Goal: Information Seeking & Learning: Find specific fact

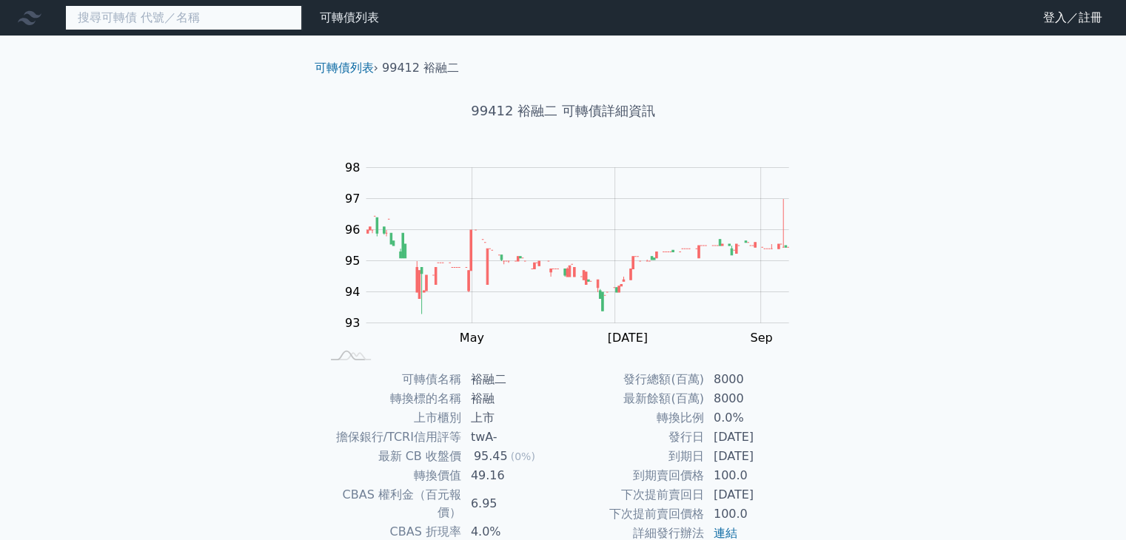
click at [124, 25] on input at bounding box center [183, 17] width 237 height 25
click at [160, 16] on input at bounding box center [183, 17] width 237 height 25
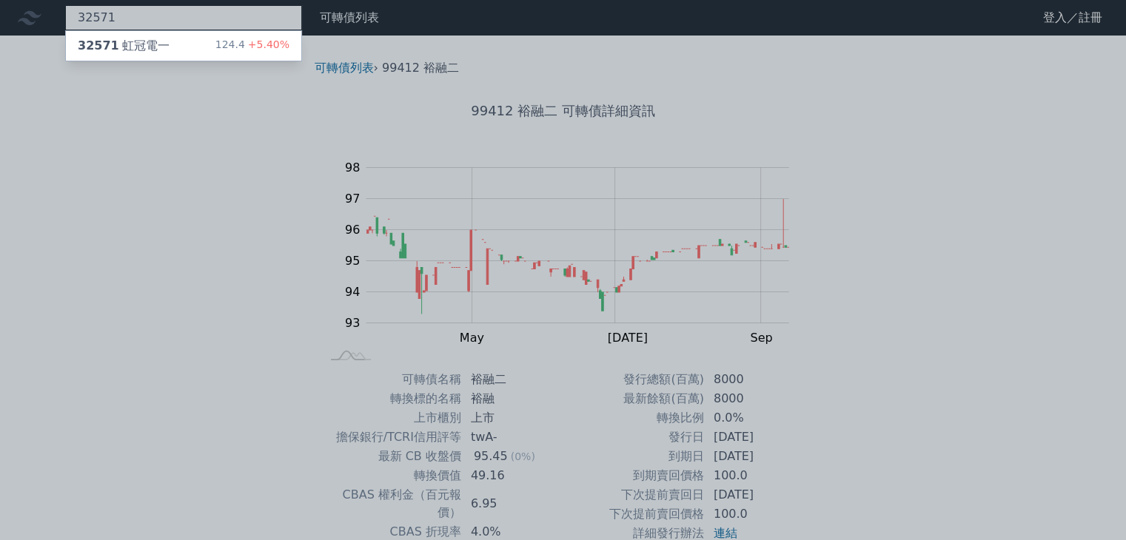
type input "32571"
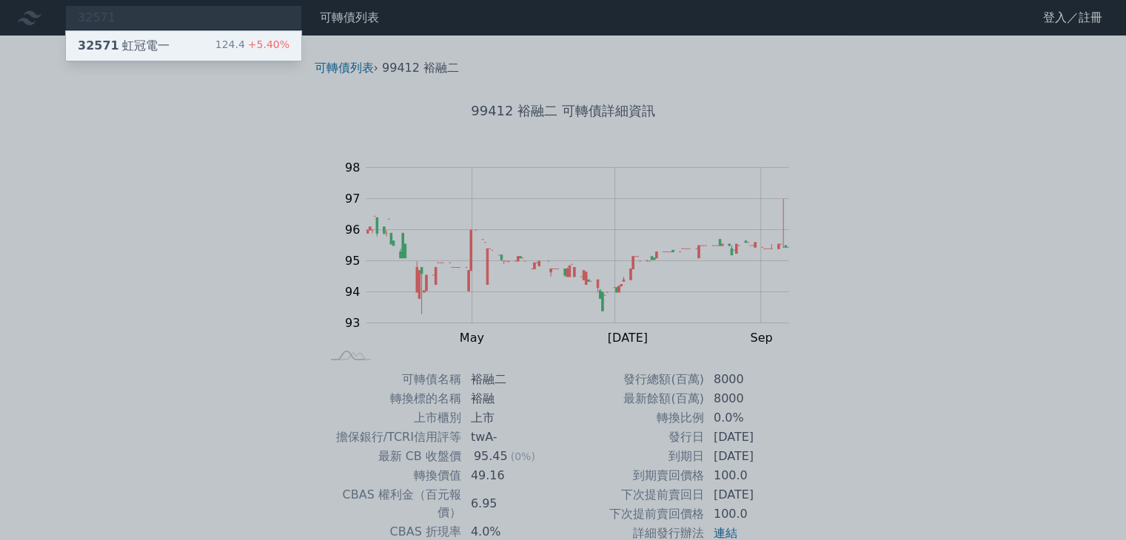
click at [130, 55] on div "32571 虹冠電一 124.4 +5.40%" at bounding box center [183, 46] width 235 height 30
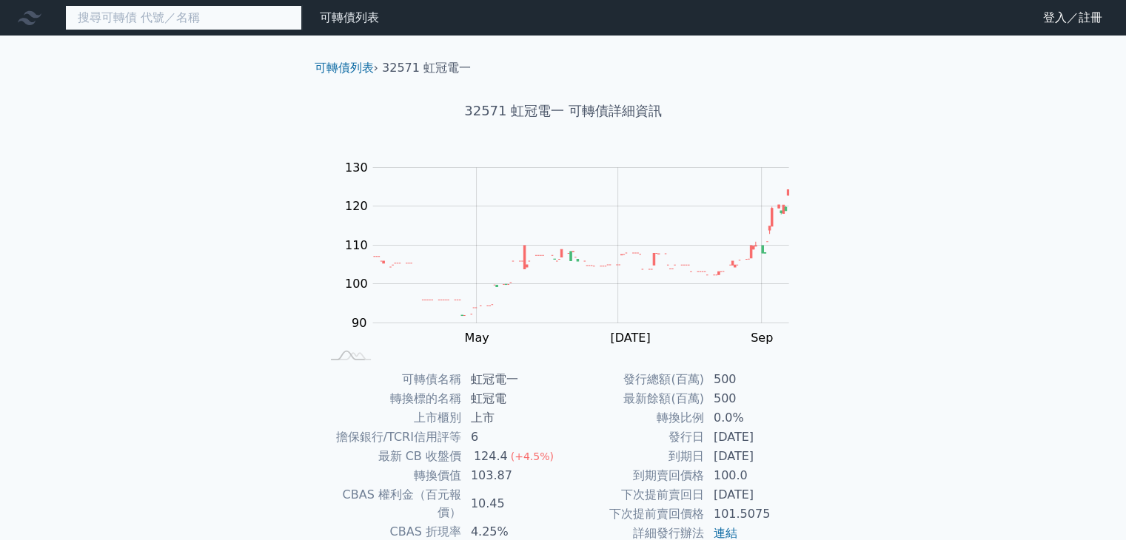
click at [98, 20] on input at bounding box center [183, 17] width 237 height 25
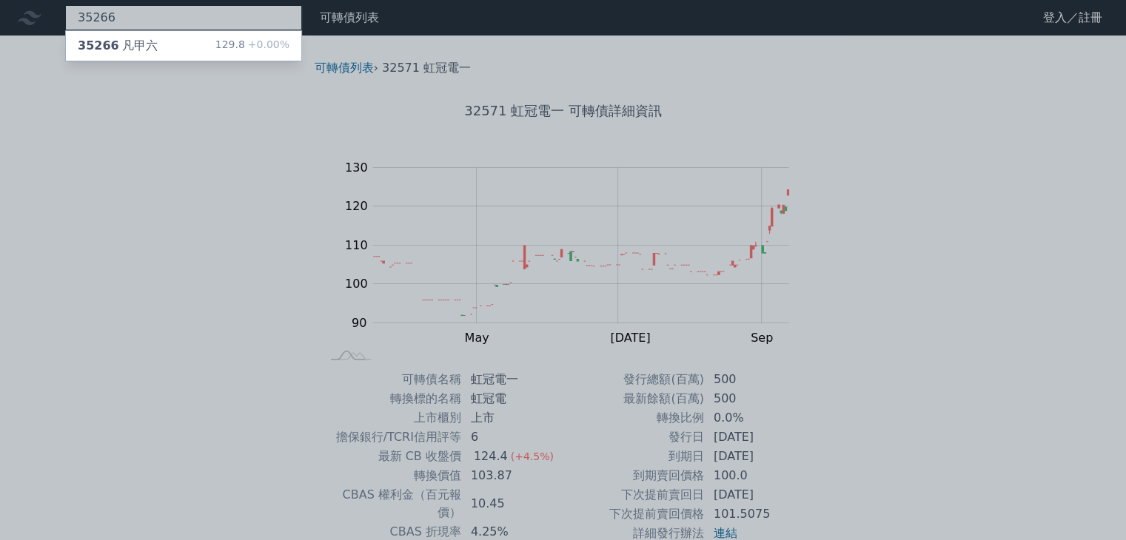
type input "35266"
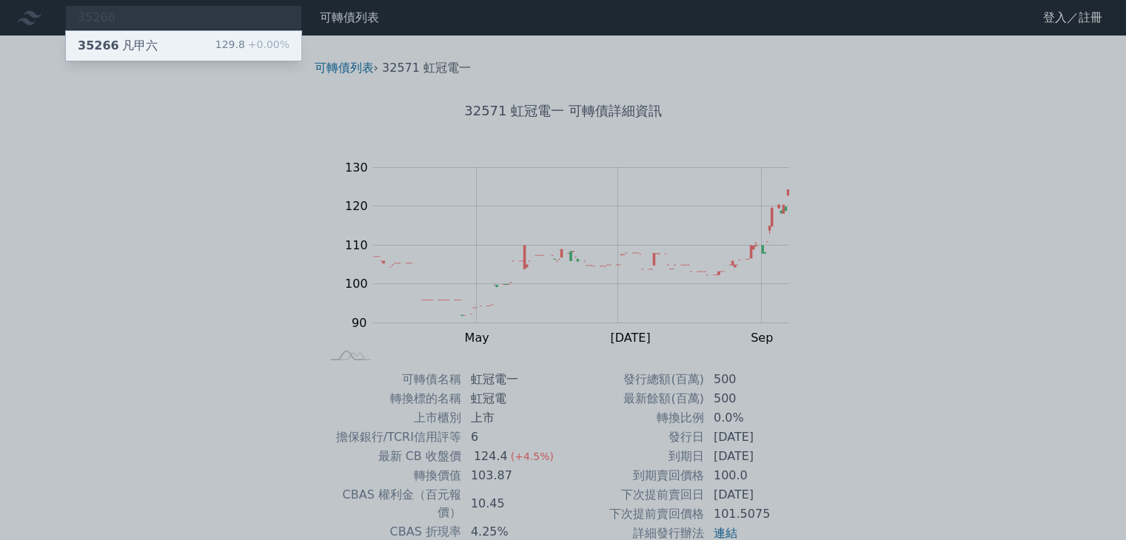
click at [96, 52] on span "35266" at bounding box center [98, 45] width 41 height 14
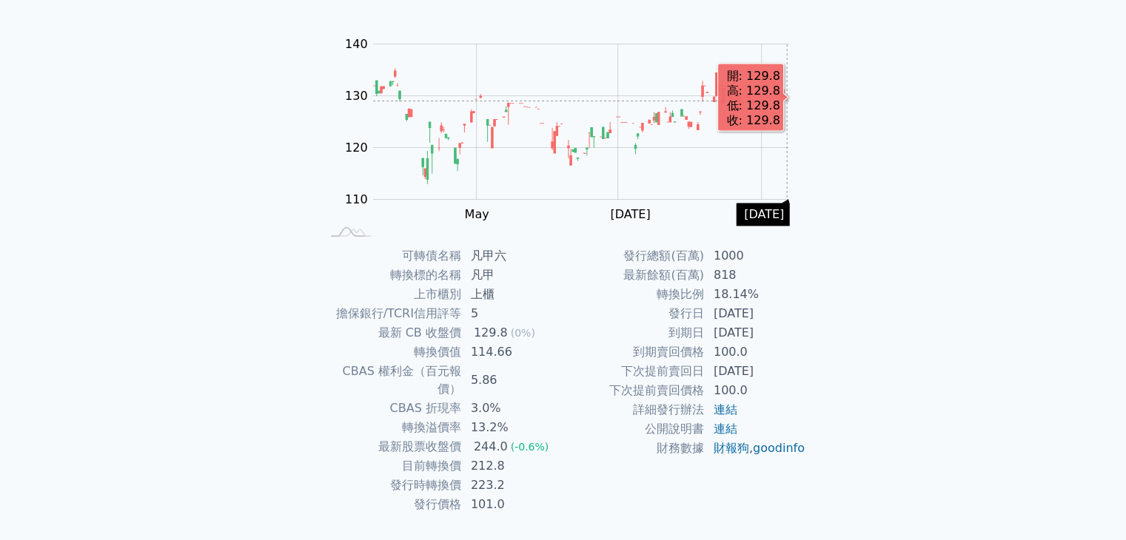
scroll to position [145, 0]
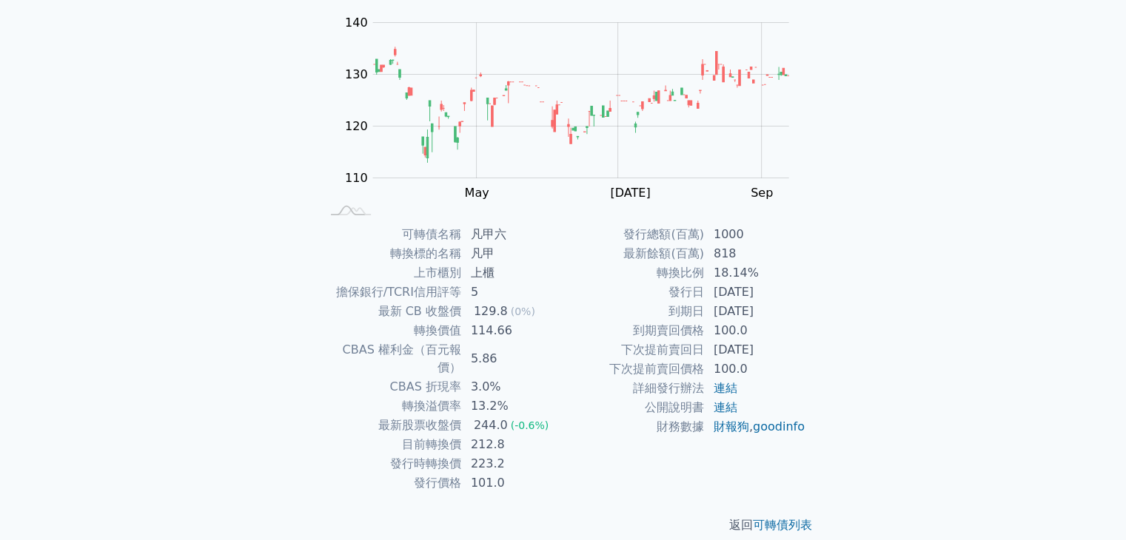
click at [819, 226] on div "可轉債名稱 凡甲六 轉換標的名稱 凡甲 上市櫃別 上櫃 擔保銀行/TCRI信用評等 5 最新 CB 收盤價 129.8 (0%) 轉換價值 114.66 CB…" at bounding box center [563, 359] width 521 height 268
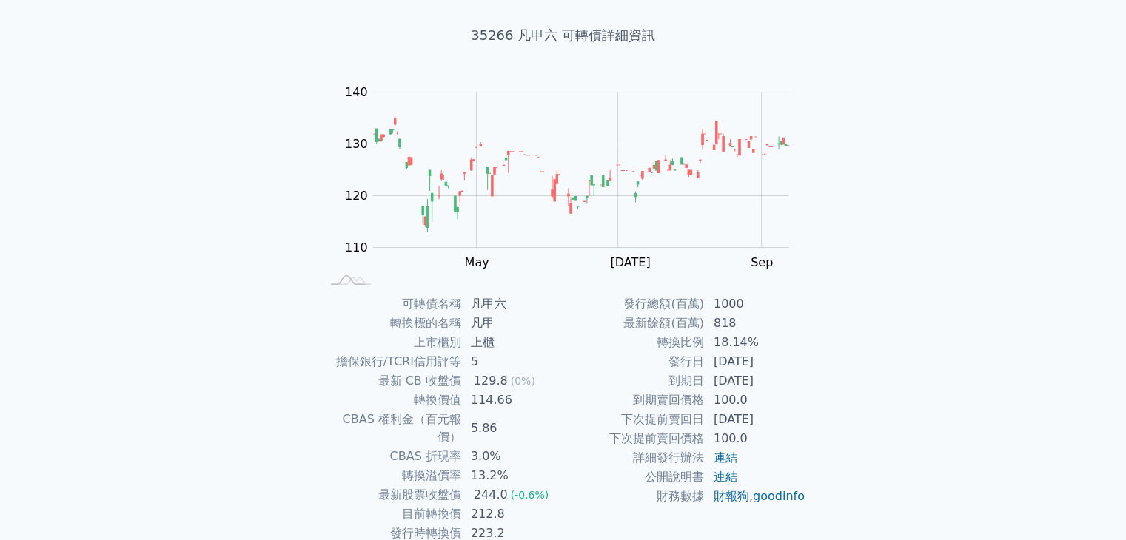
scroll to position [0, 0]
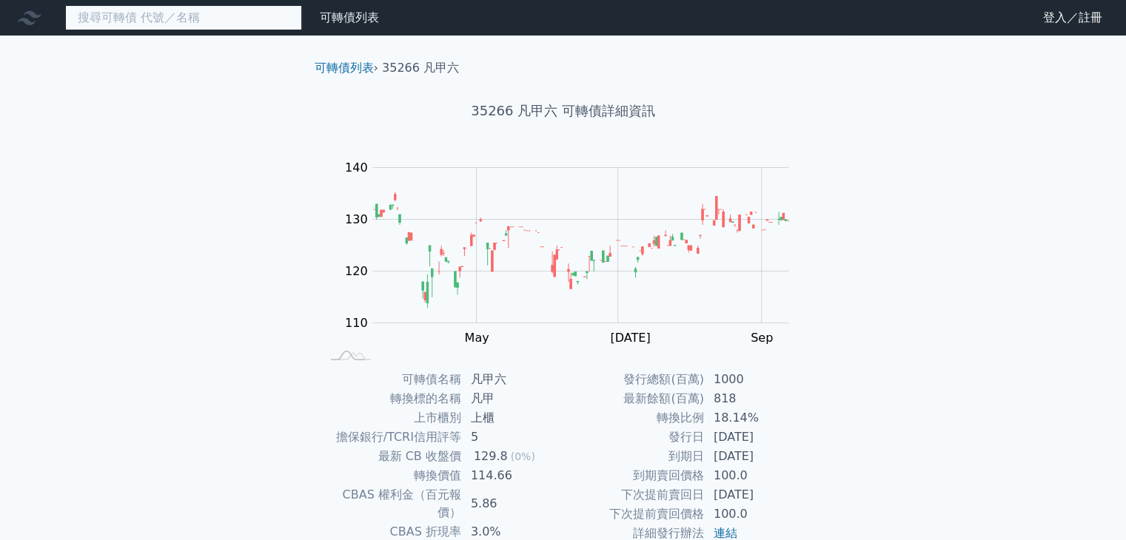
click at [160, 19] on input at bounding box center [183, 17] width 237 height 25
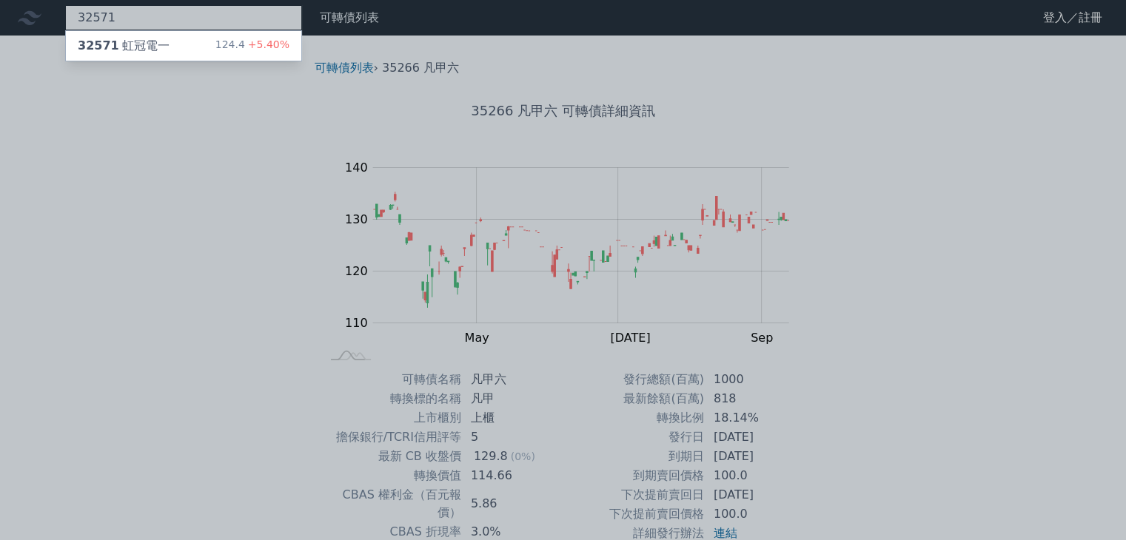
type input "32571"
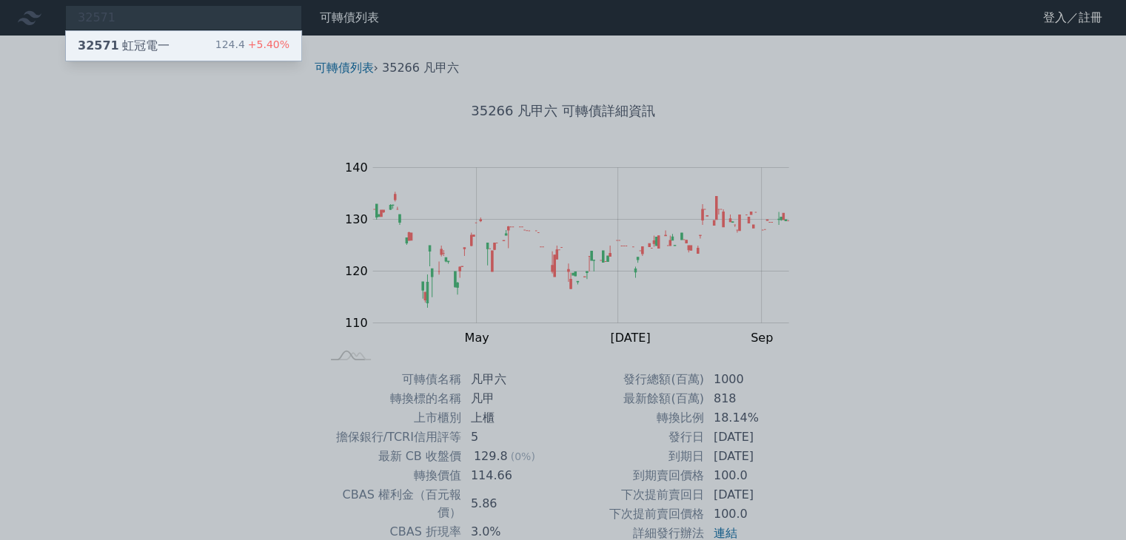
click at [146, 56] on div "32571 虹冠電一 124.4 +5.40%" at bounding box center [183, 46] width 235 height 30
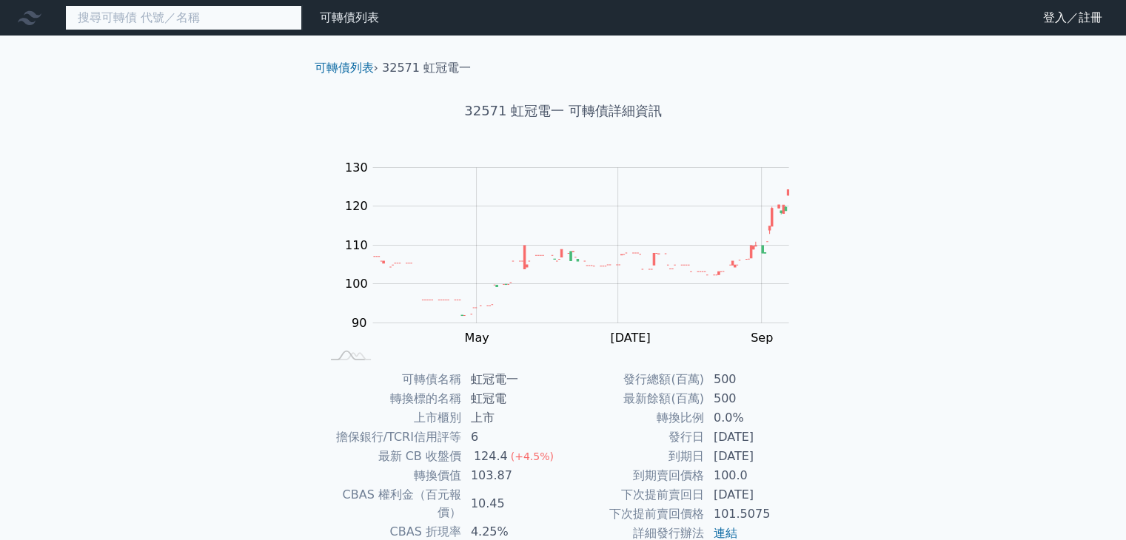
click at [173, 12] on input at bounding box center [183, 17] width 237 height 25
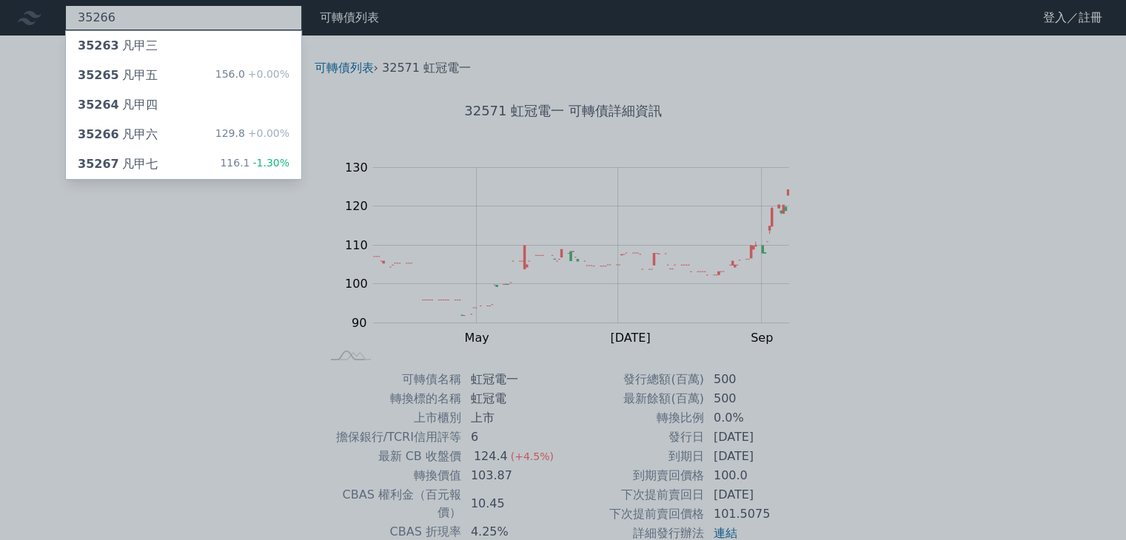
type input "35266"
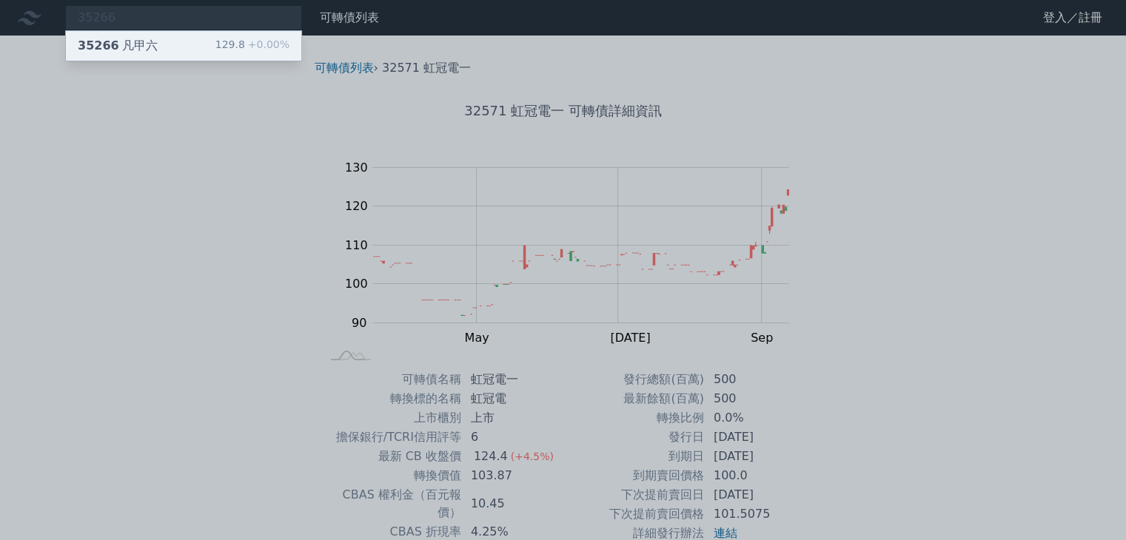
click at [135, 51] on div "35266 凡甲六" at bounding box center [118, 46] width 80 height 18
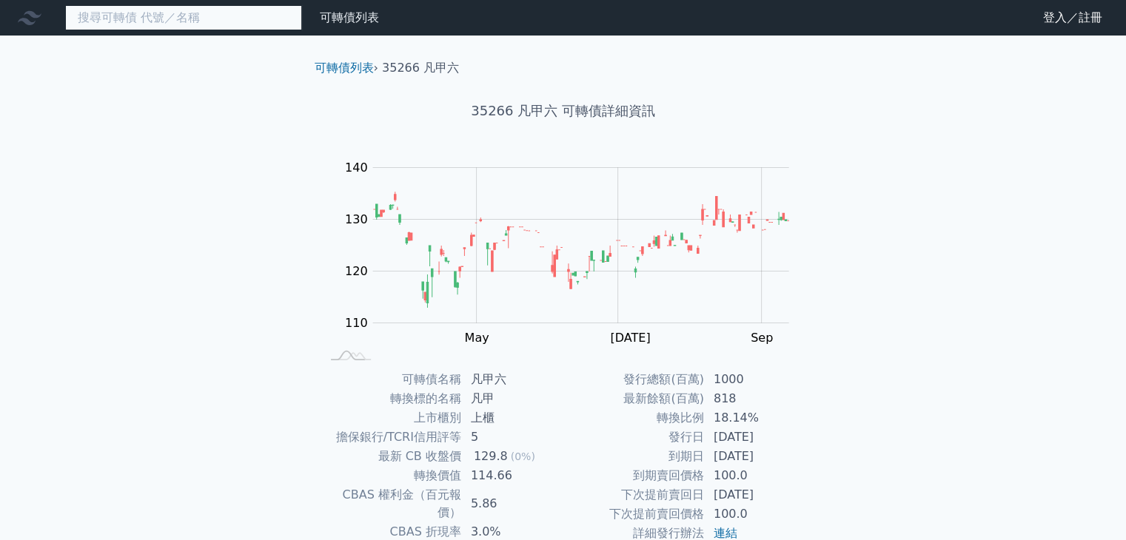
click at [111, 18] on input at bounding box center [183, 17] width 237 height 25
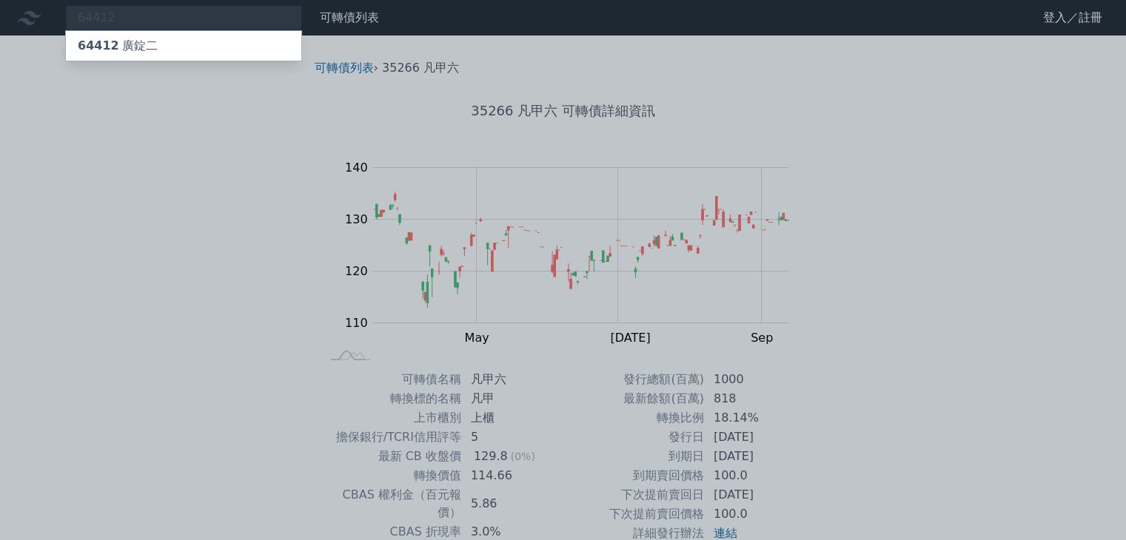
click at [111, 18] on div at bounding box center [563, 270] width 1126 height 540
drag, startPoint x: 117, startPoint y: 18, endPoint x: 65, endPoint y: 18, distance: 51.8
click at [65, 18] on div "64412 64412 廣錠二" at bounding box center [183, 17] width 237 height 25
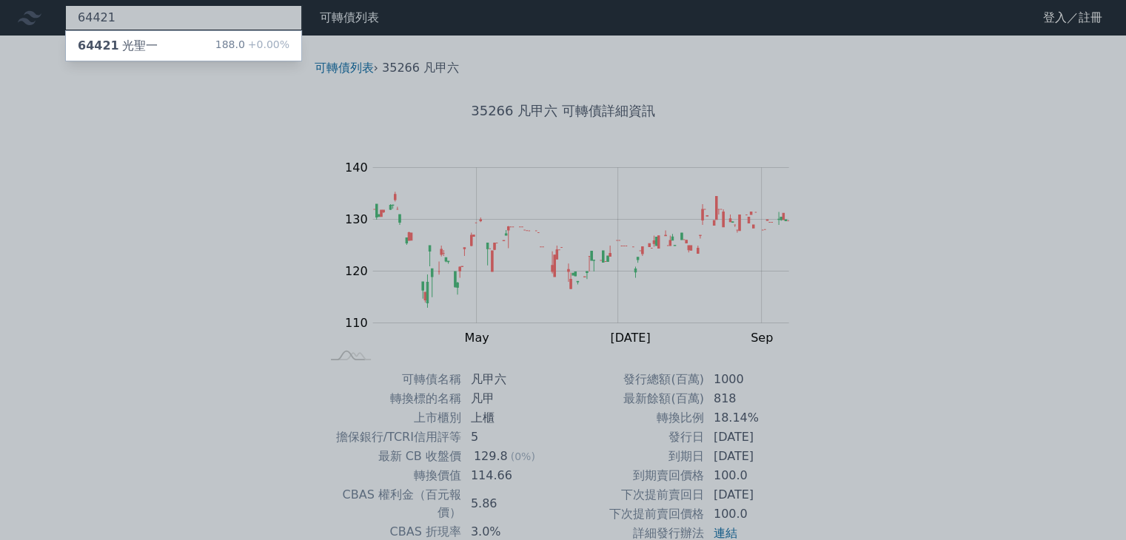
type input "64421"
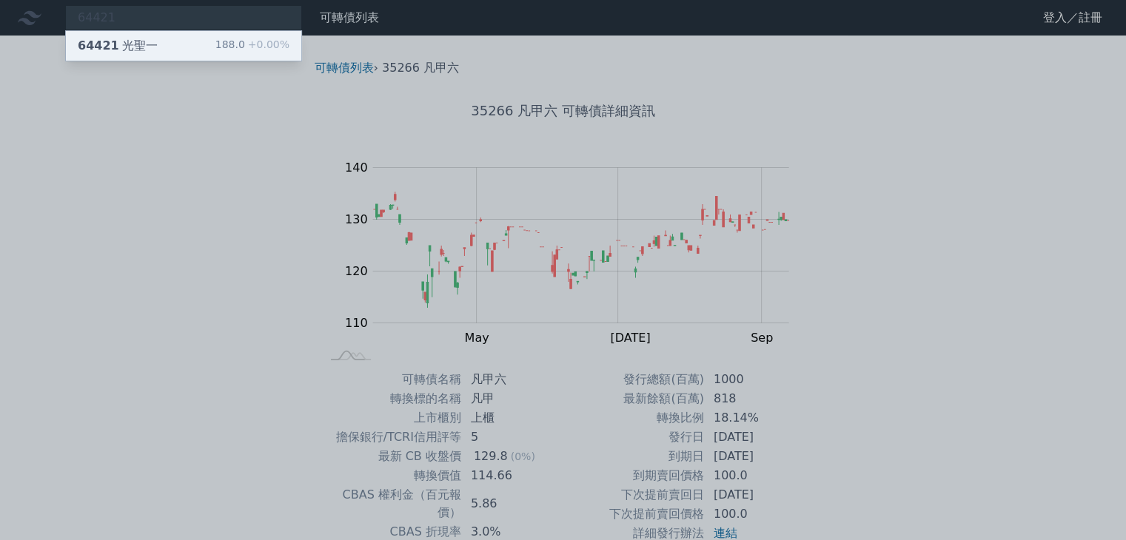
click at [80, 47] on span "64421" at bounding box center [98, 45] width 41 height 14
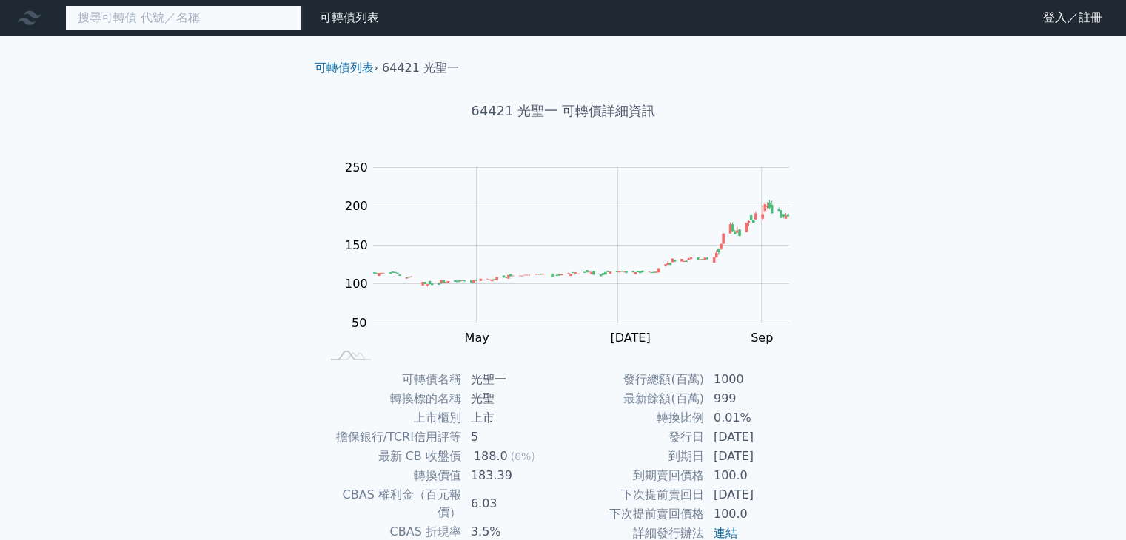
click at [111, 24] on input at bounding box center [183, 17] width 237 height 25
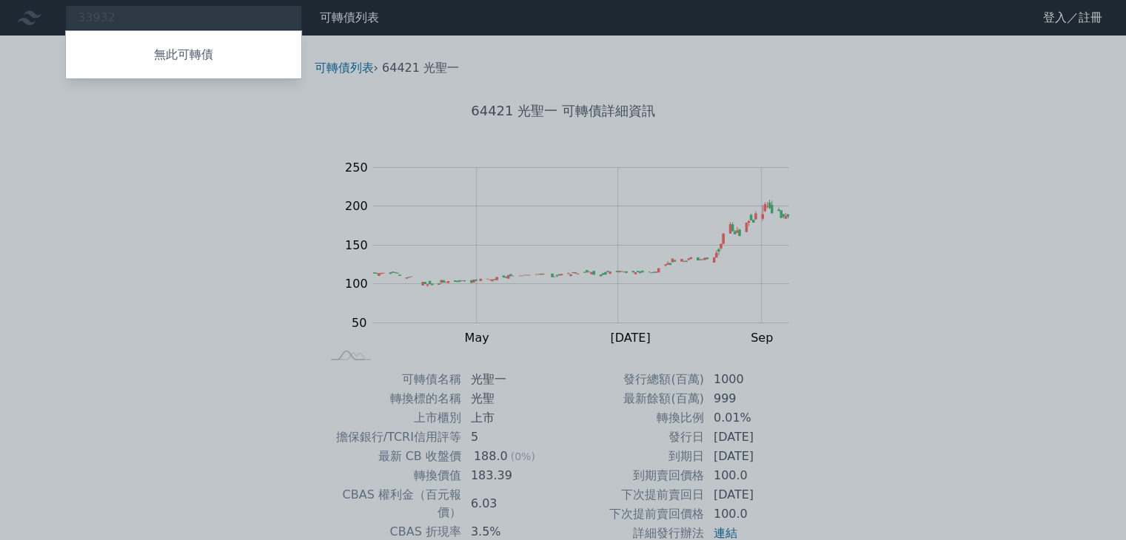
drag, startPoint x: 111, startPoint y: 19, endPoint x: 47, endPoint y: 19, distance: 63.6
click at [47, 19] on div at bounding box center [563, 270] width 1126 height 540
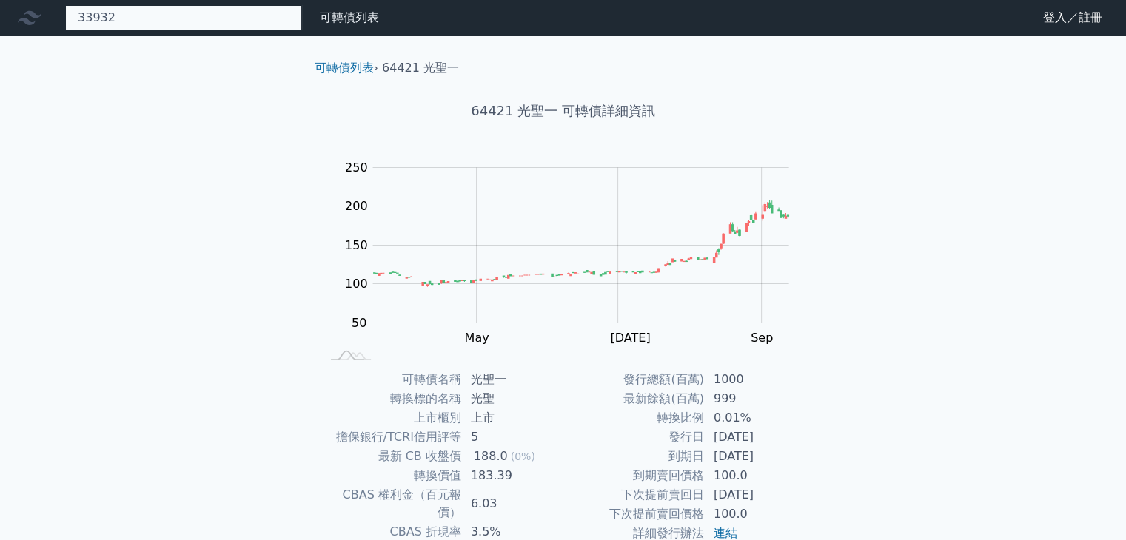
click at [87, 13] on div "33932 無此可轉債" at bounding box center [183, 17] width 237 height 25
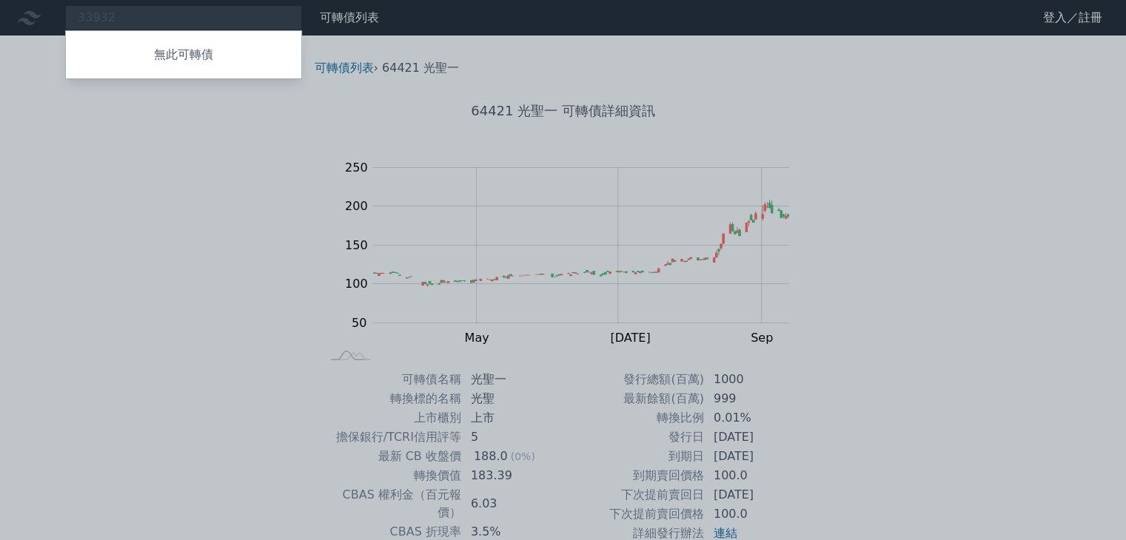
drag, startPoint x: 114, startPoint y: 14, endPoint x: 81, endPoint y: 18, distance: 32.8
click at [81, 18] on div at bounding box center [563, 270] width 1126 height 540
click at [134, 19] on div "33932 無此可轉債" at bounding box center [183, 17] width 237 height 25
type input "3"
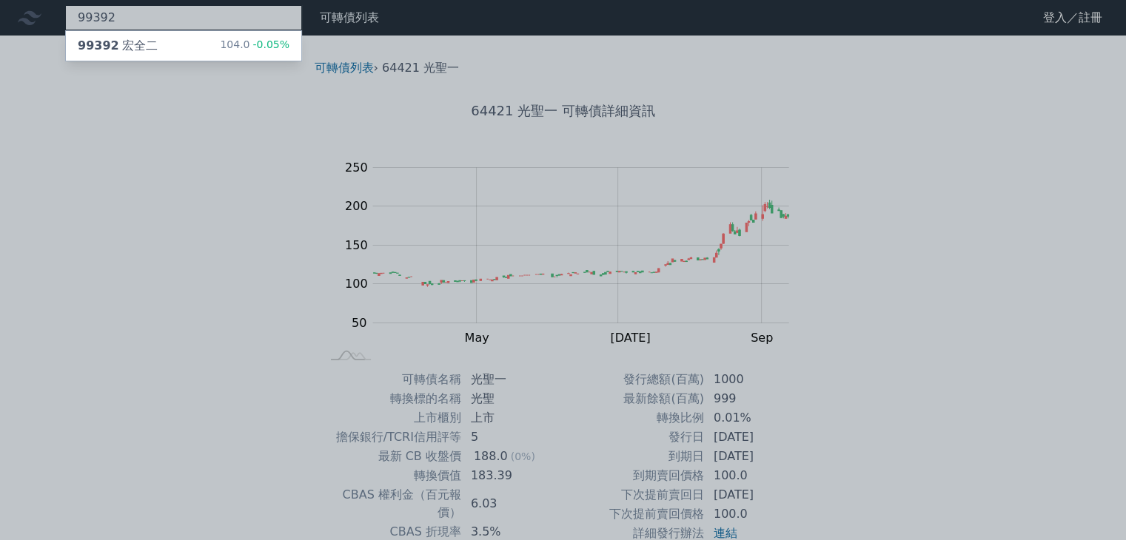
type input "99392"
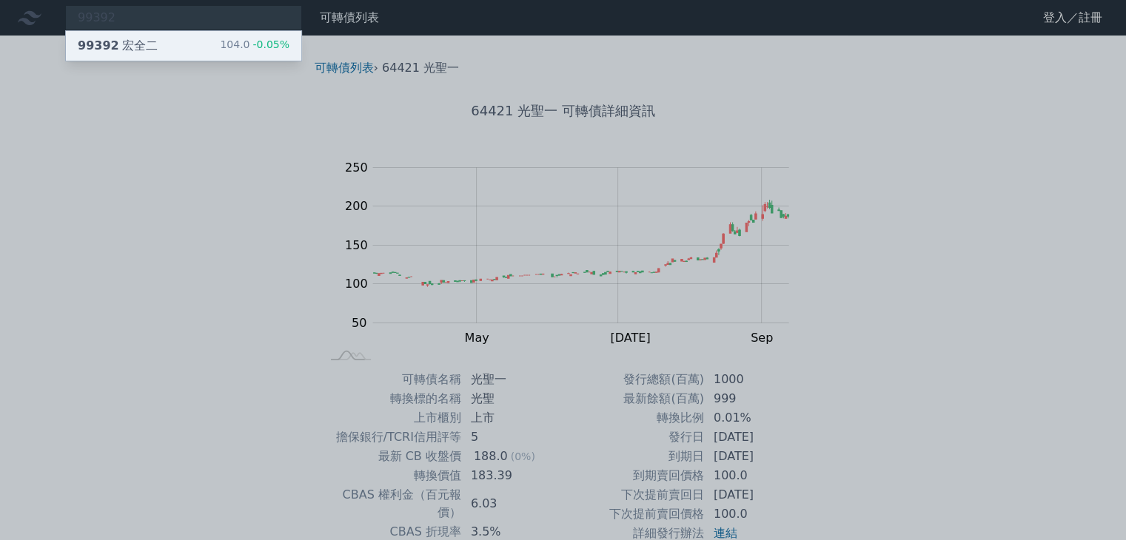
click at [130, 49] on div "99392 宏全二" at bounding box center [118, 46] width 80 height 18
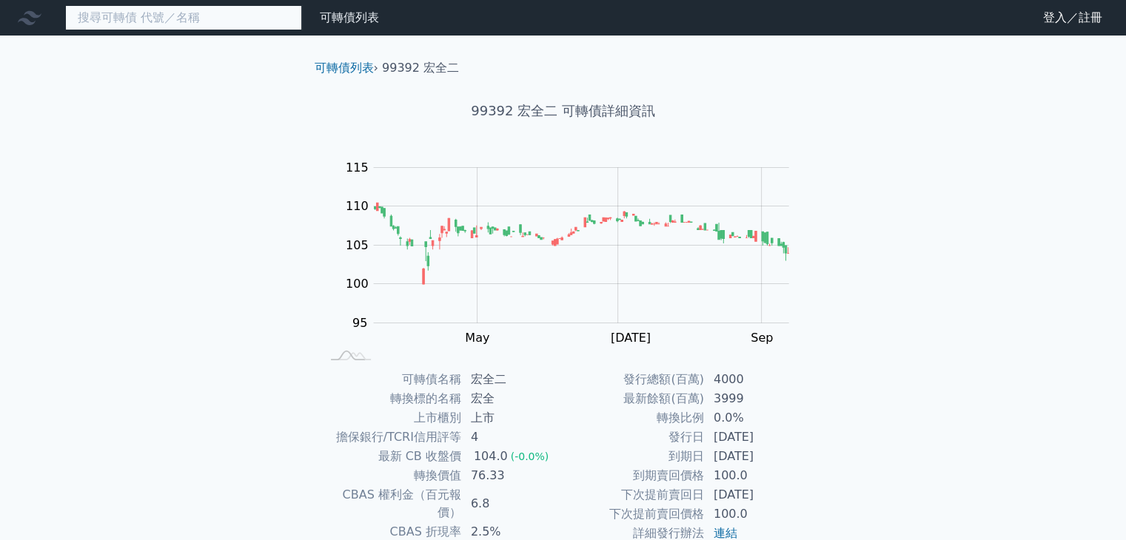
click at [192, 13] on input at bounding box center [183, 17] width 237 height 25
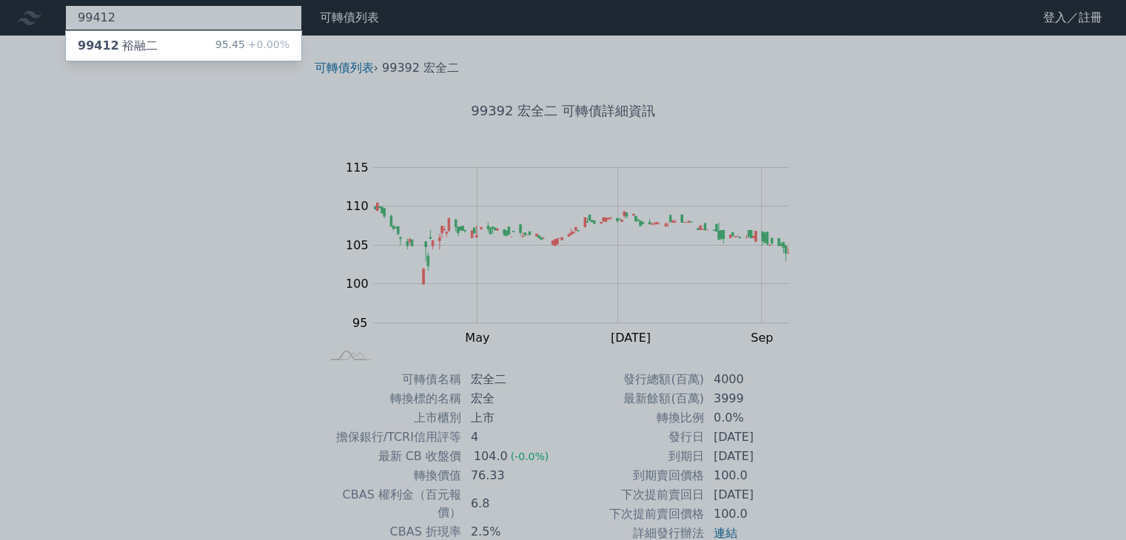
type input "99412"
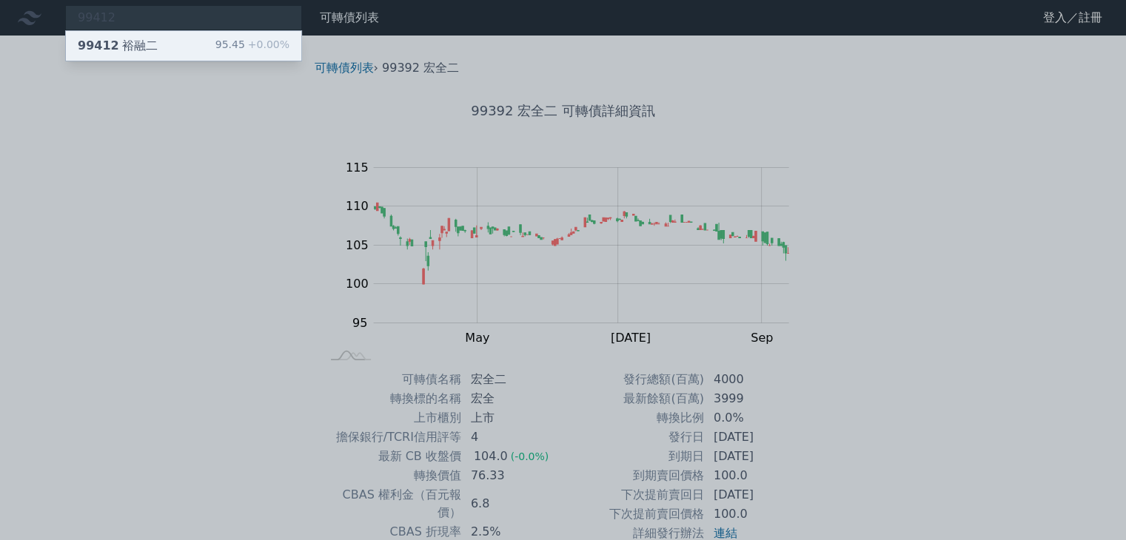
click at [178, 37] on div "99412 裕融二 95.45 +0.00%" at bounding box center [183, 46] width 235 height 30
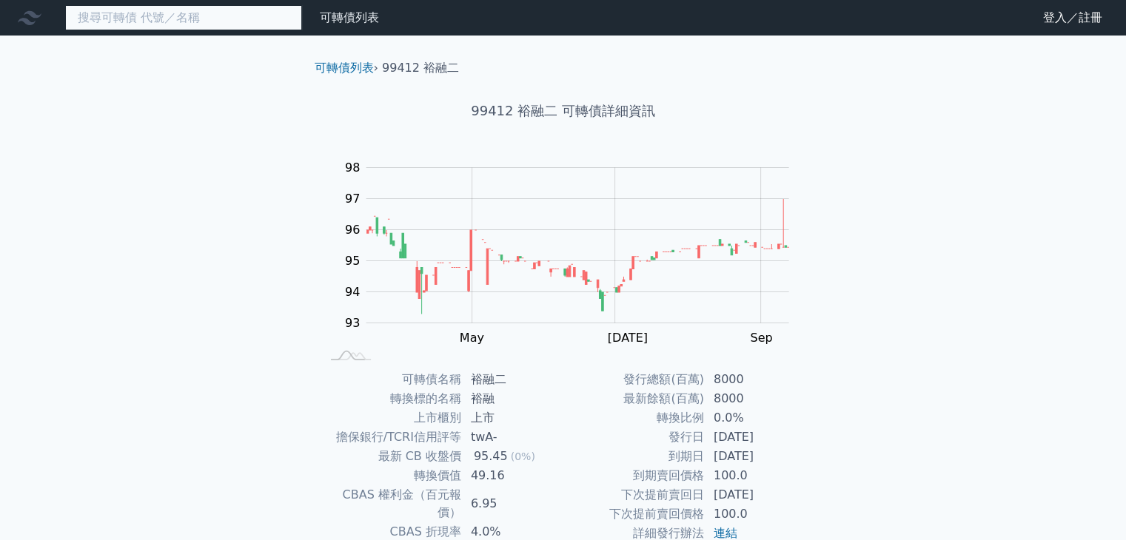
click at [155, 16] on input at bounding box center [183, 17] width 237 height 25
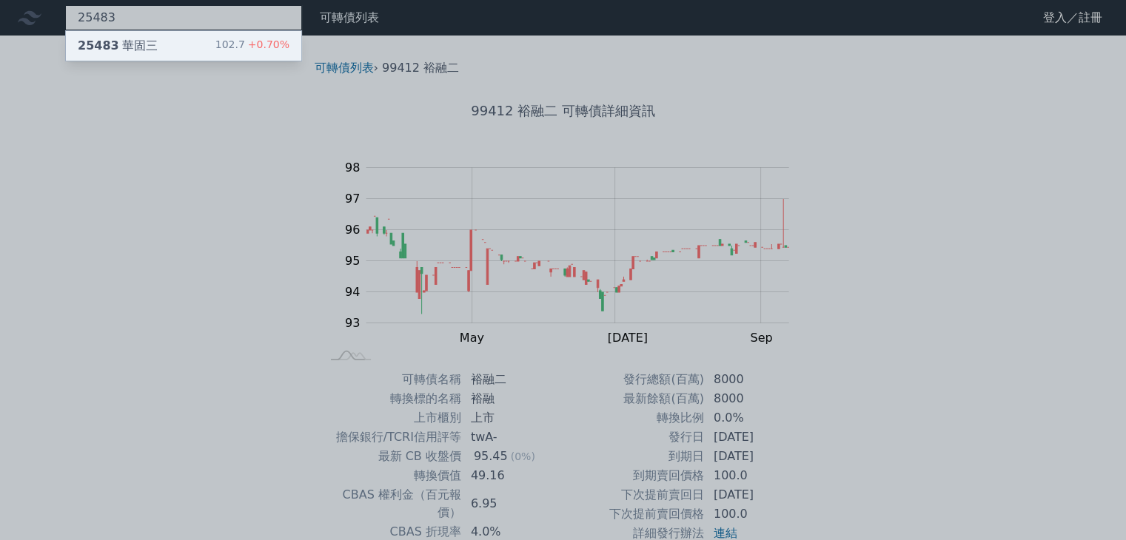
type input "25483"
click at [152, 56] on div "25483 華固三 102.7 +0.70%" at bounding box center [183, 46] width 235 height 30
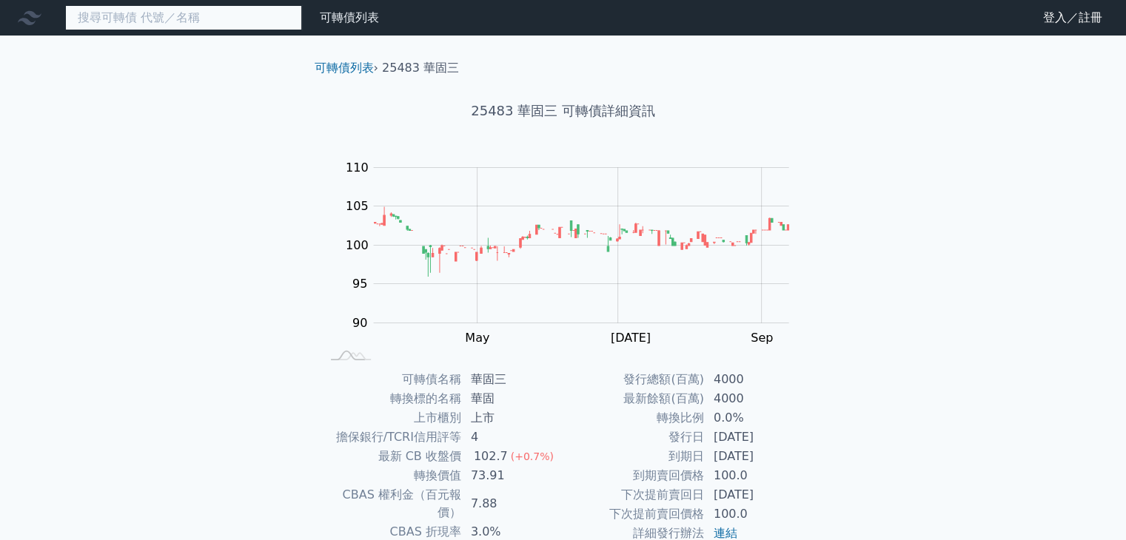
click at [142, 20] on input at bounding box center [183, 17] width 237 height 25
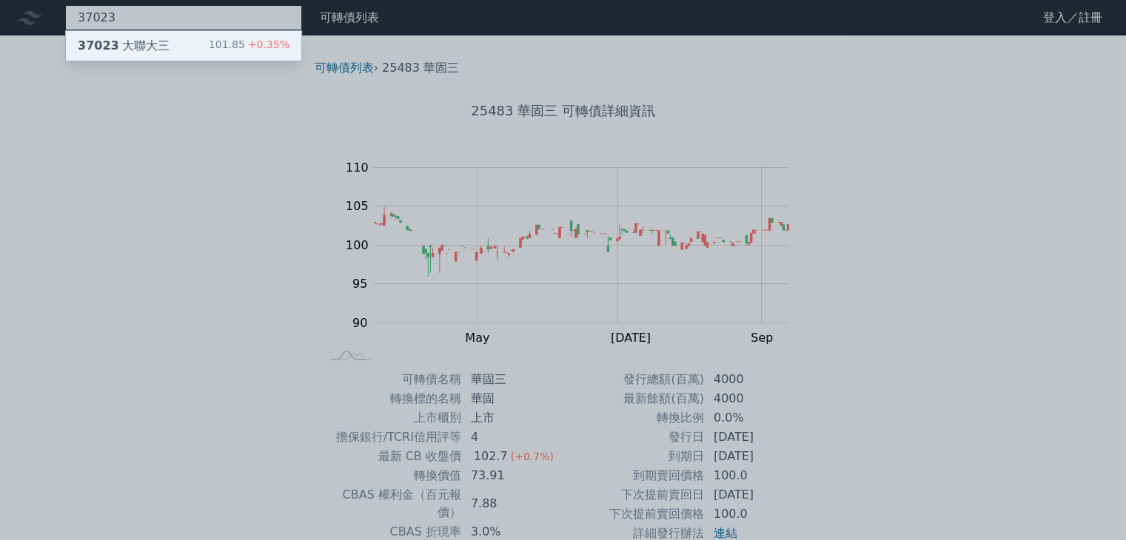
type input "37023"
click at [141, 44] on div "37023 大聯大三" at bounding box center [124, 46] width 92 height 18
